Goal: Information Seeking & Learning: Learn about a topic

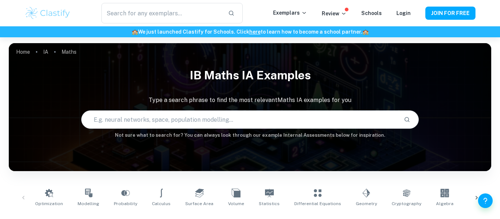
click at [302, 116] on input "text" at bounding box center [240, 120] width 317 height 21
type input "fencing"
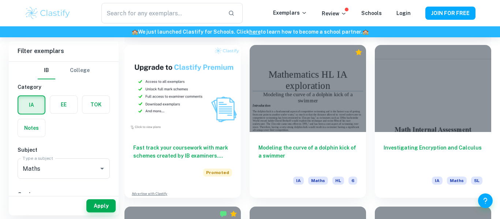
scroll to position [526, 0]
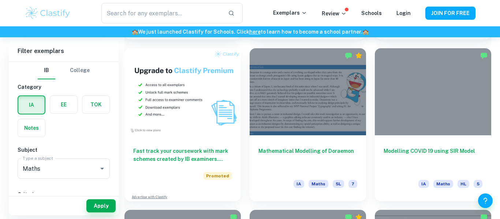
scroll to position [524, 0]
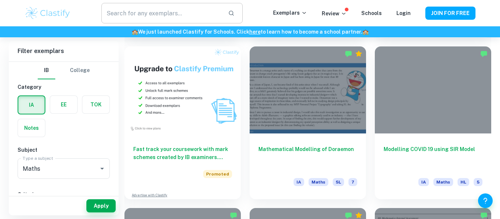
click at [197, 9] on input "text" at bounding box center [161, 13] width 121 height 21
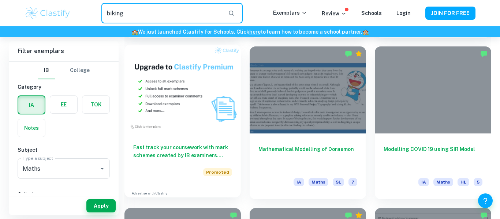
type input "biking"
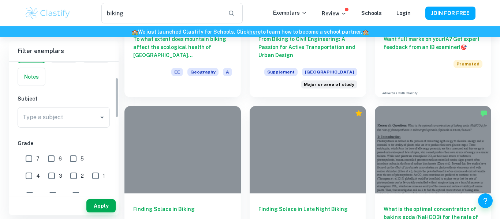
scroll to position [50, 0]
click at [89, 124] on input "Type a subject" at bounding box center [58, 119] width 75 height 14
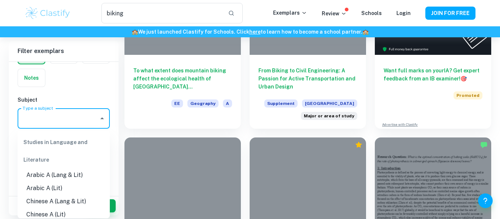
scroll to position [111, 0]
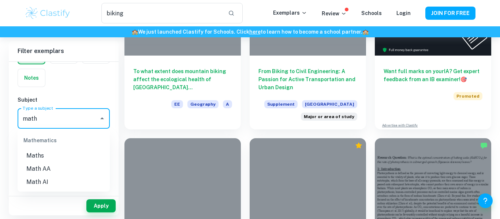
click at [48, 158] on li "Maths" at bounding box center [64, 155] width 92 height 13
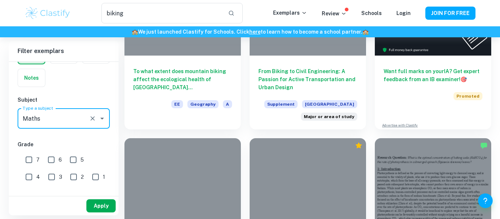
type input "Maths"
click at [103, 200] on button "Apply" at bounding box center [100, 206] width 29 height 13
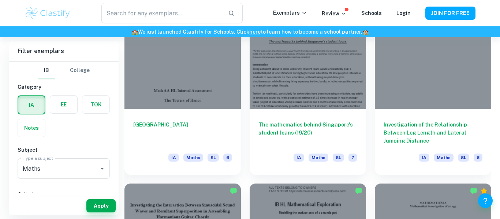
scroll to position [1678, 0]
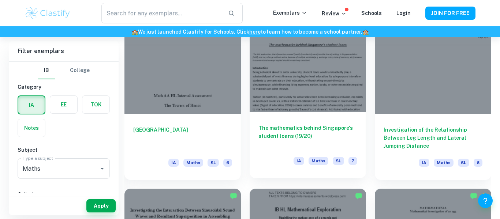
click at [286, 131] on h6 "The mathematics behind Singapore's student loans (19/20)" at bounding box center [308, 136] width 99 height 24
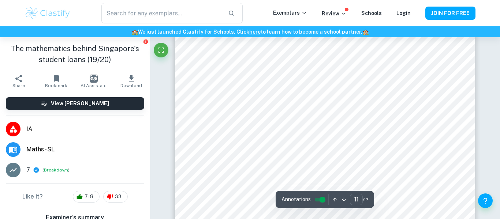
scroll to position [4478, 0]
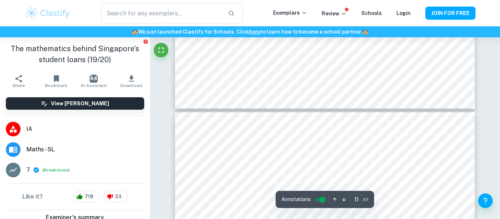
type input "12"
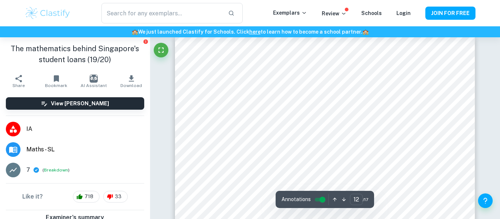
scroll to position [4866, 0]
